Goal: Information Seeking & Learning: Learn about a topic

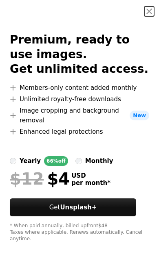
scroll to position [0, 17]
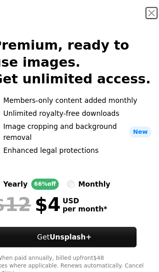
click at [144, 7] on button "An X shape" at bounding box center [149, 12] width 10 height 10
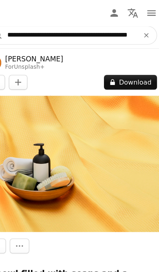
click at [100, 29] on input "**********" at bounding box center [77, 30] width 116 height 15
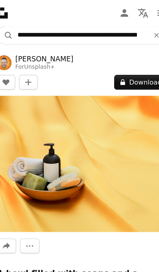
click at [5, 31] on button "A magnifying glass" at bounding box center [12, 30] width 14 height 15
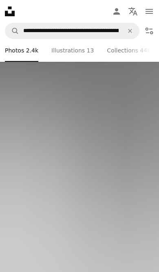
scroll to position [5012, 0]
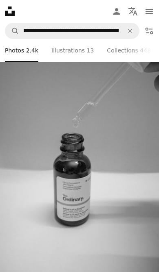
click at [44, 190] on img at bounding box center [79, 148] width 159 height 282
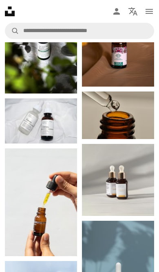
scroll to position [1525, 0]
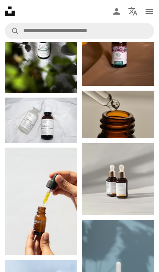
click at [120, 117] on img at bounding box center [118, 115] width 72 height 48
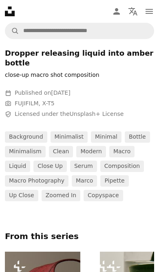
scroll to position [172, 0]
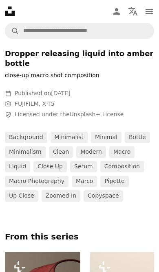
click at [82, 164] on link "serum" at bounding box center [83, 166] width 27 height 11
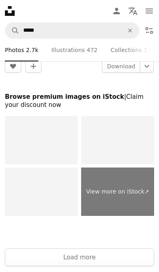
scroll to position [6003, 0]
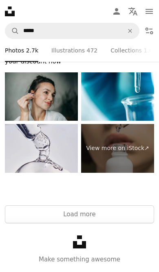
click at [70, 209] on button "Load more" at bounding box center [79, 214] width 149 height 18
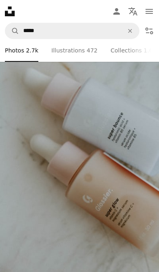
scroll to position [6845, 0]
